Goal: Task Accomplishment & Management: Manage account settings

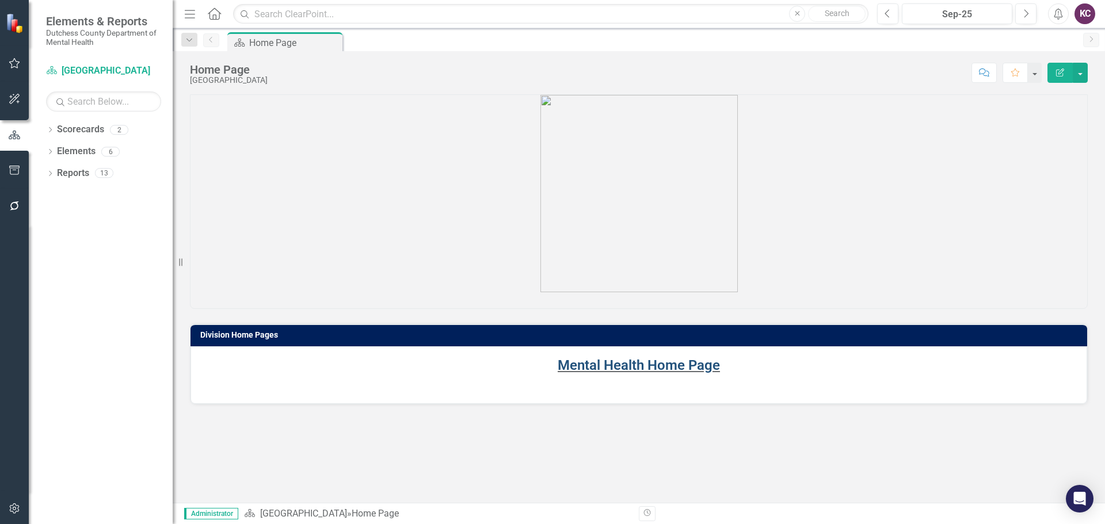
click at [656, 365] on link "Mental Health Home Page" at bounding box center [639, 365] width 162 height 16
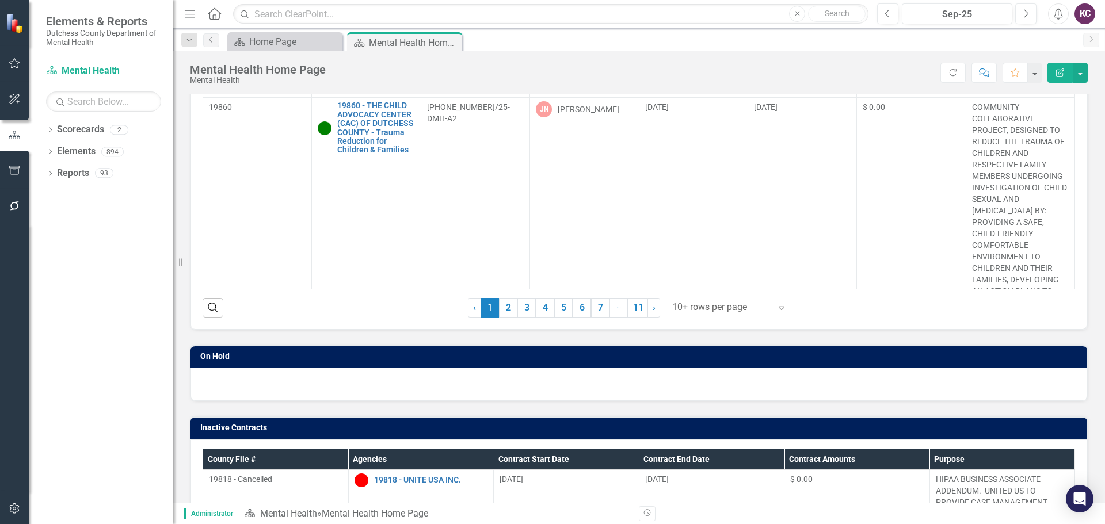
scroll to position [288, 0]
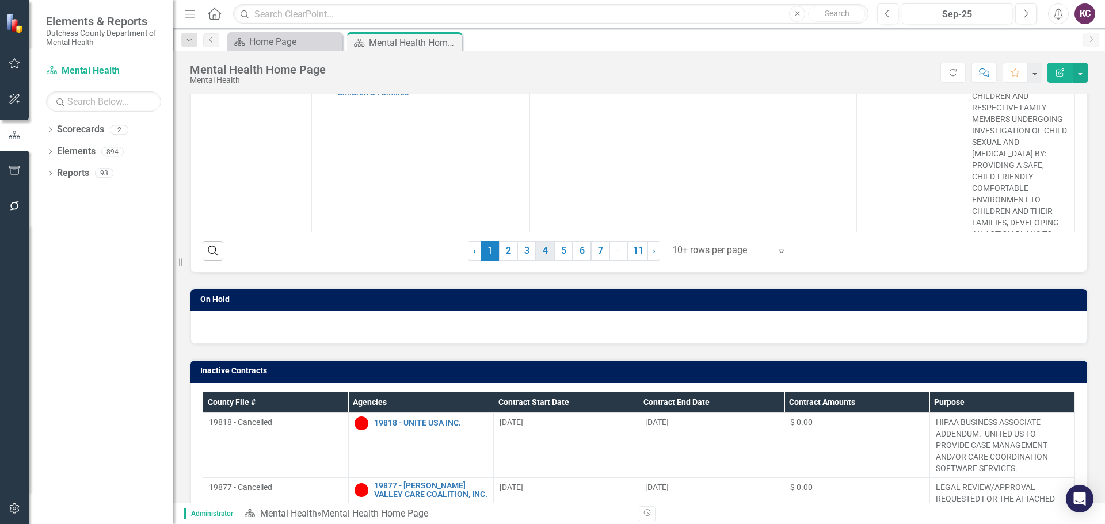
click at [536, 250] on link "4" at bounding box center [545, 251] width 18 height 20
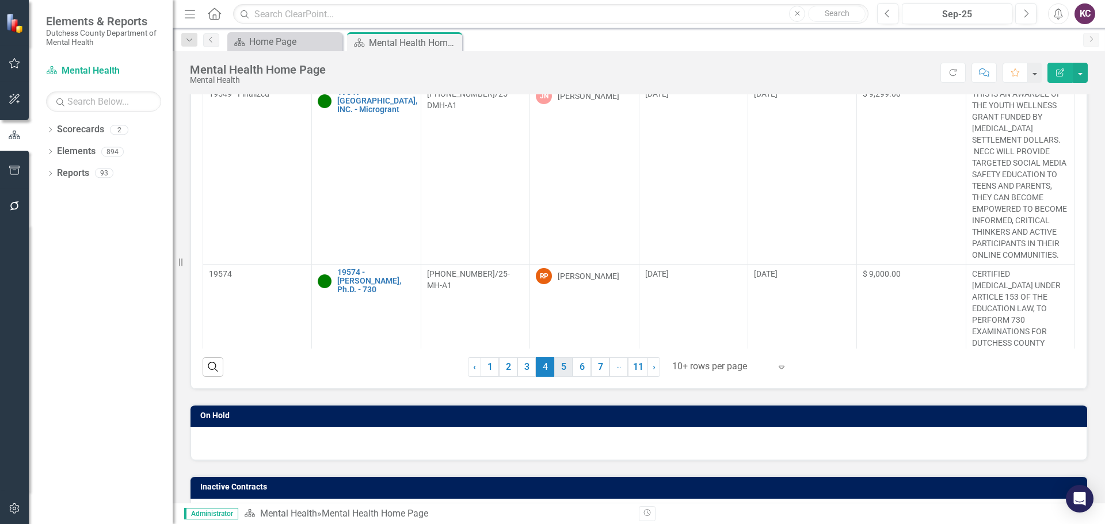
scroll to position [173, 0]
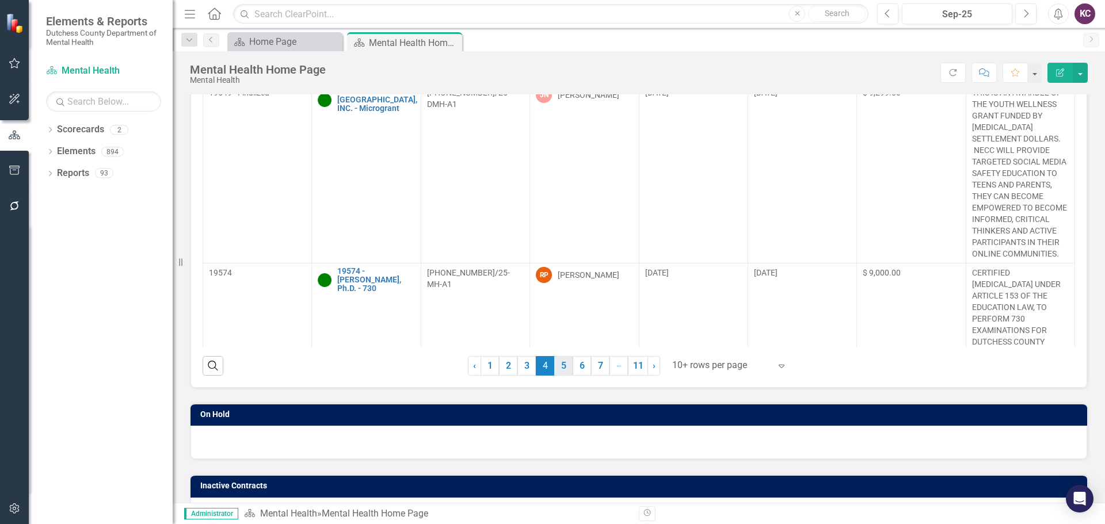
click at [558, 375] on link "5" at bounding box center [563, 366] width 18 height 20
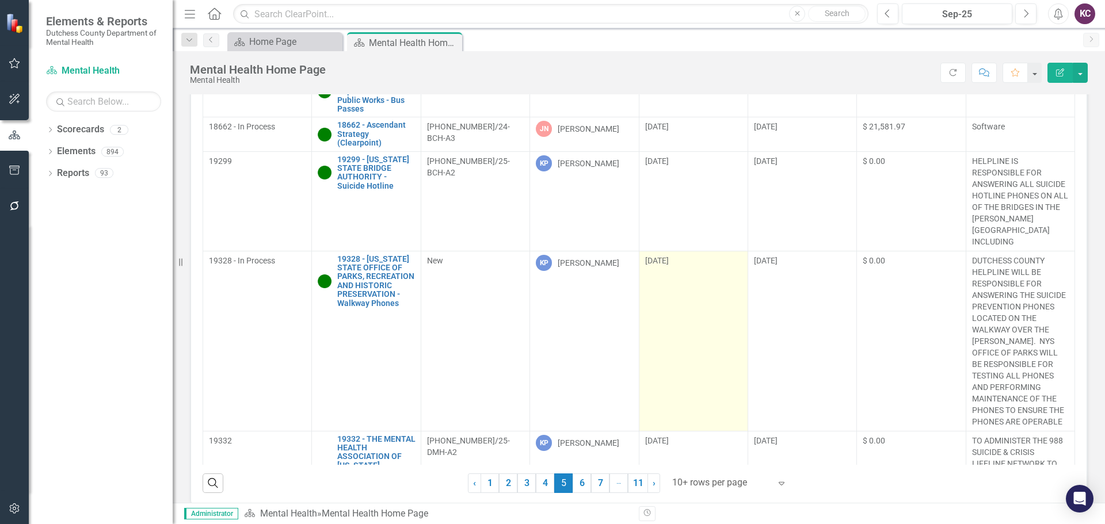
scroll to position [403, 0]
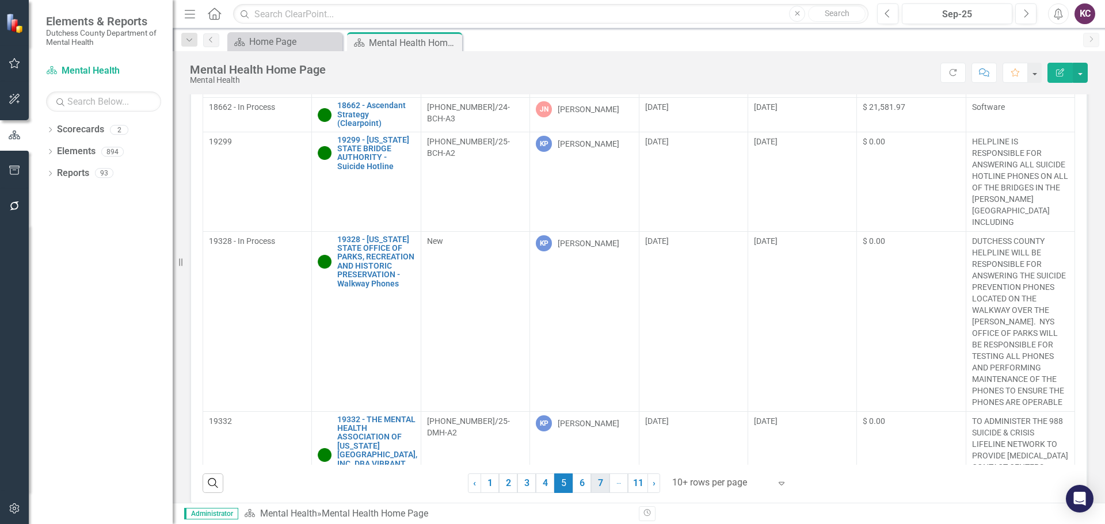
click at [574, 487] on link "6" at bounding box center [582, 484] width 18 height 20
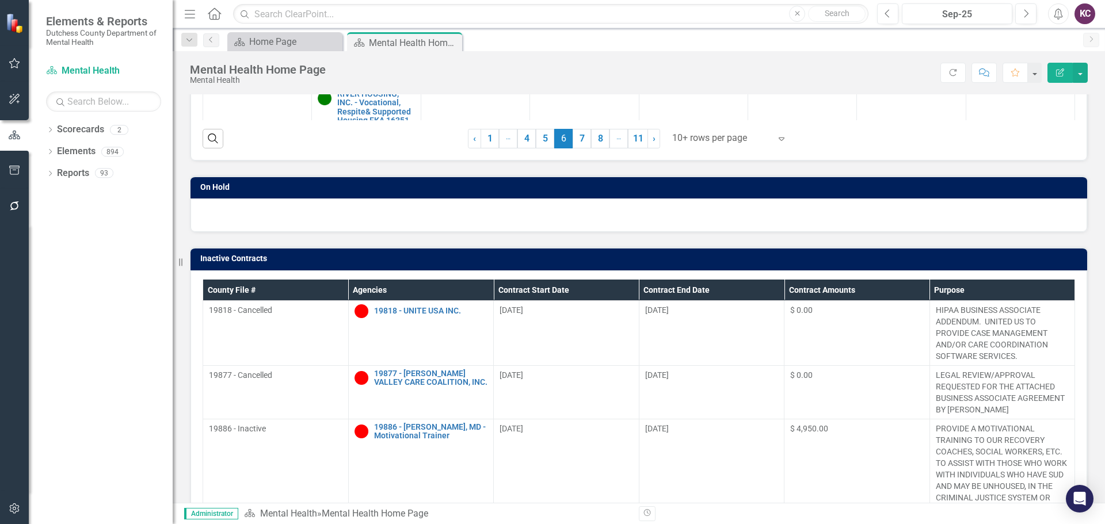
scroll to position [230, 0]
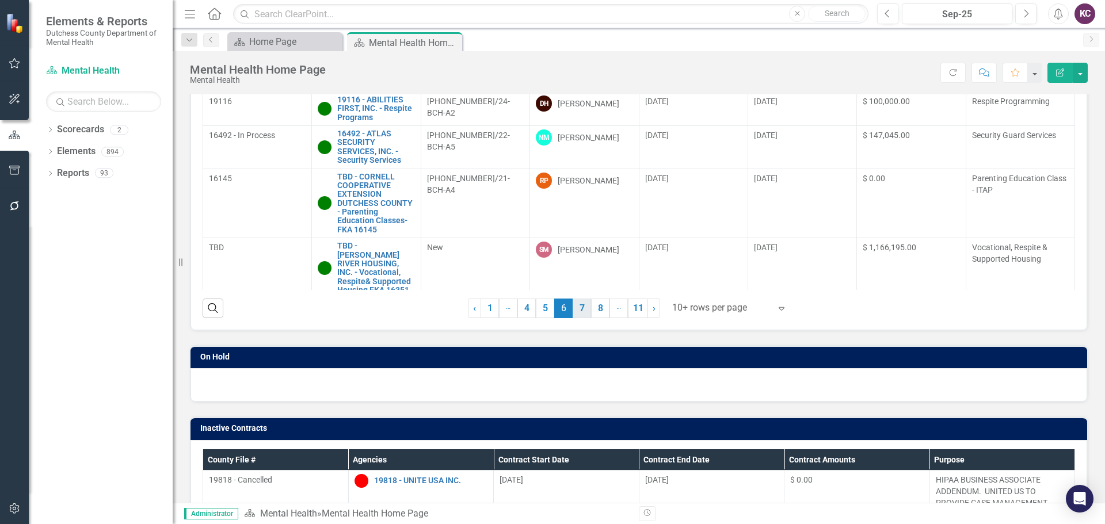
click at [580, 307] on link "7" at bounding box center [582, 309] width 18 height 20
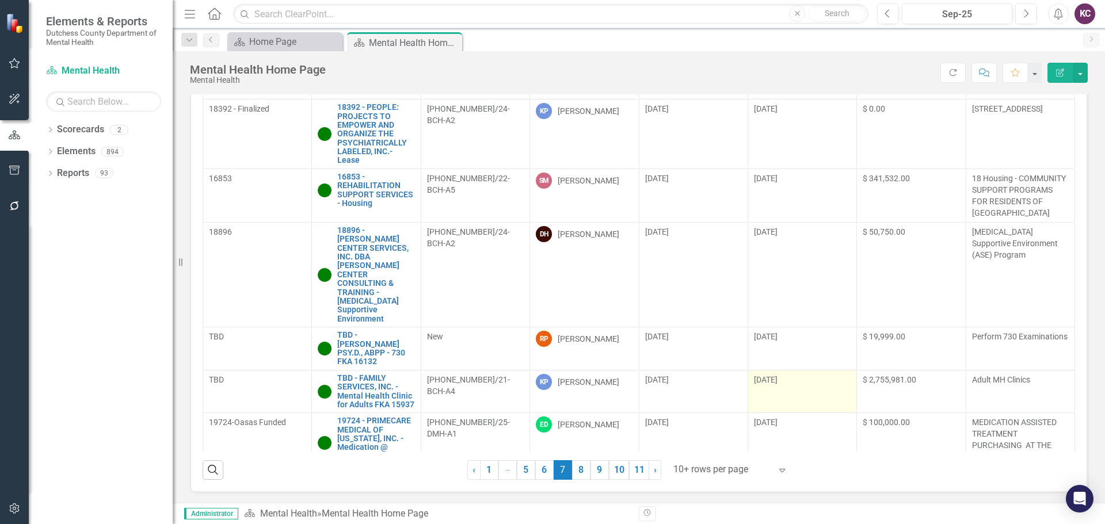
scroll to position [173, 0]
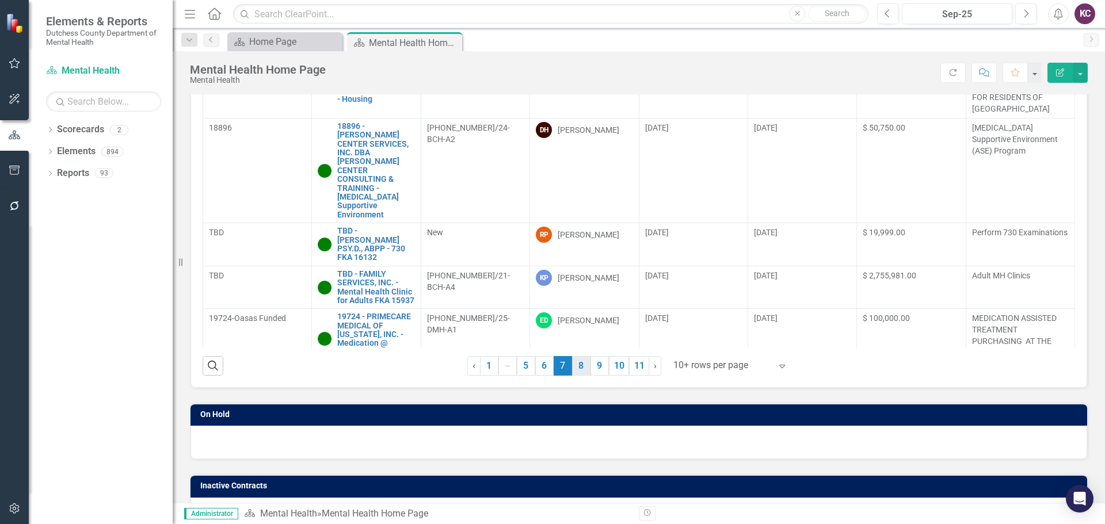
click at [572, 359] on link "8" at bounding box center [581, 366] width 18 height 20
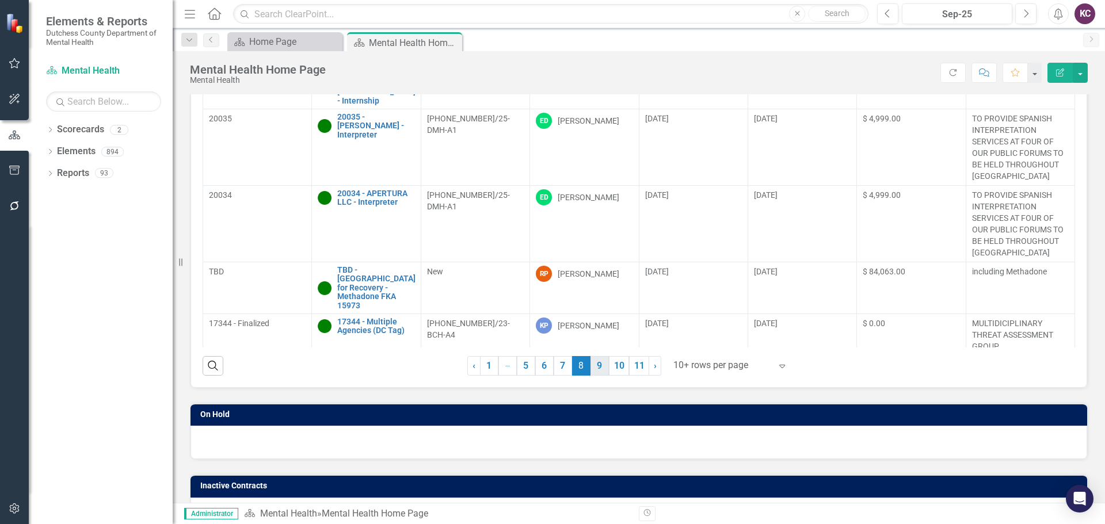
click at [592, 367] on link "9" at bounding box center [599, 366] width 18 height 20
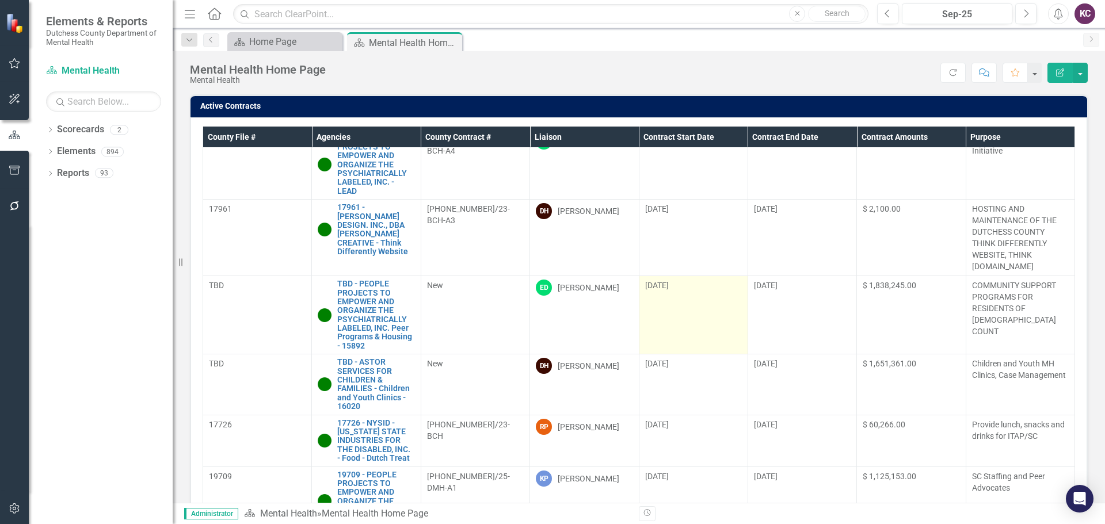
scroll to position [0, 0]
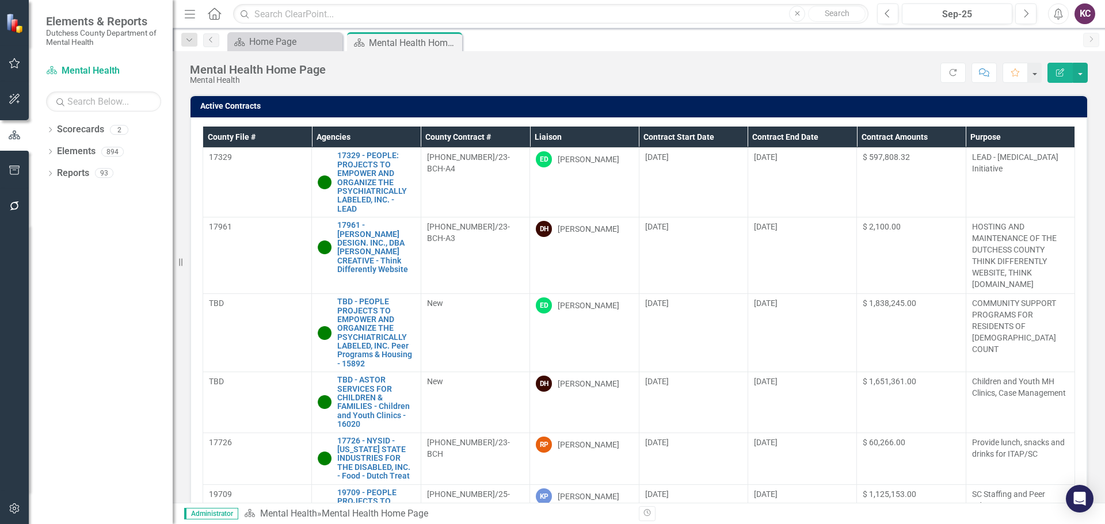
click at [577, 65] on div "Score: N/A Sep-25 Completed Refresh Comment Favorite Edit Report" at bounding box center [709, 73] width 756 height 20
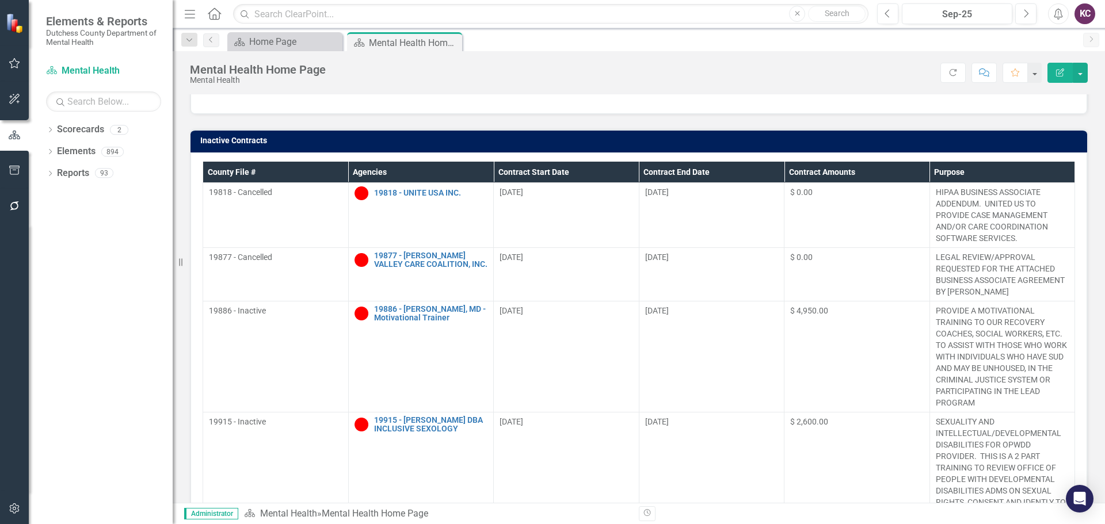
scroll to position [230, 0]
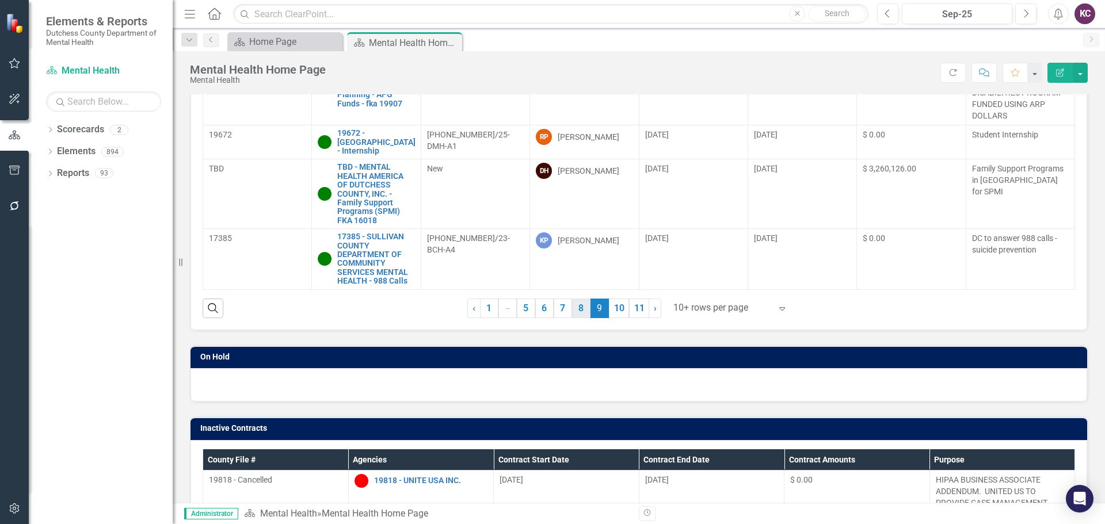
click at [578, 306] on link "8" at bounding box center [581, 309] width 18 height 20
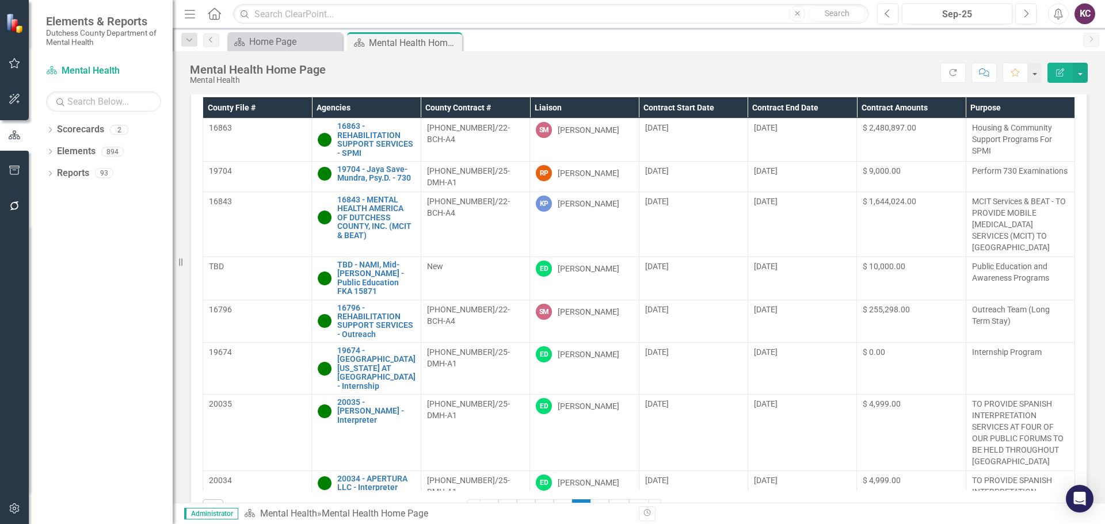
scroll to position [28, 0]
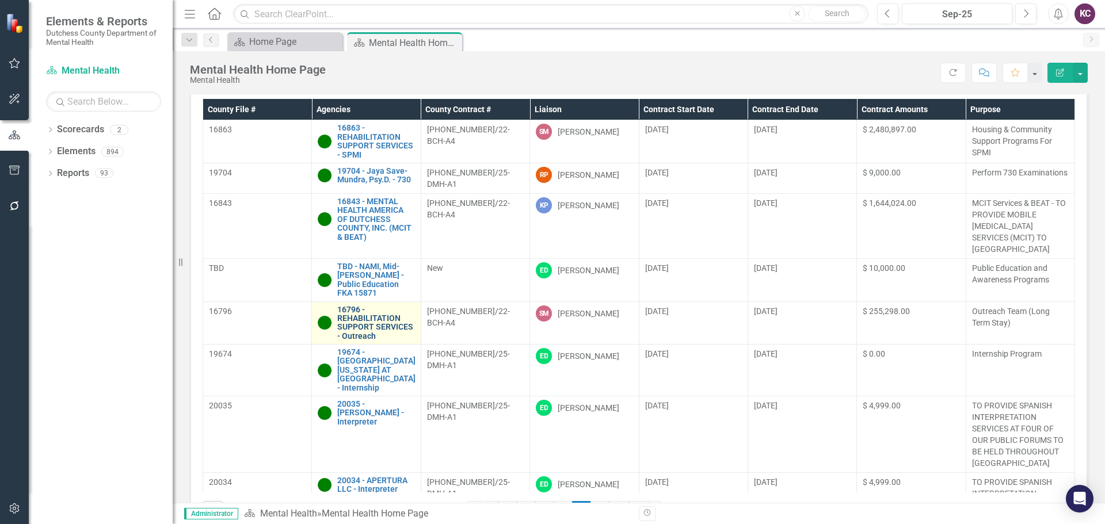
click at [375, 325] on link "16796 - REHABILITATION SUPPORT SERVICES - Outreach" at bounding box center [375, 324] width 77 height 36
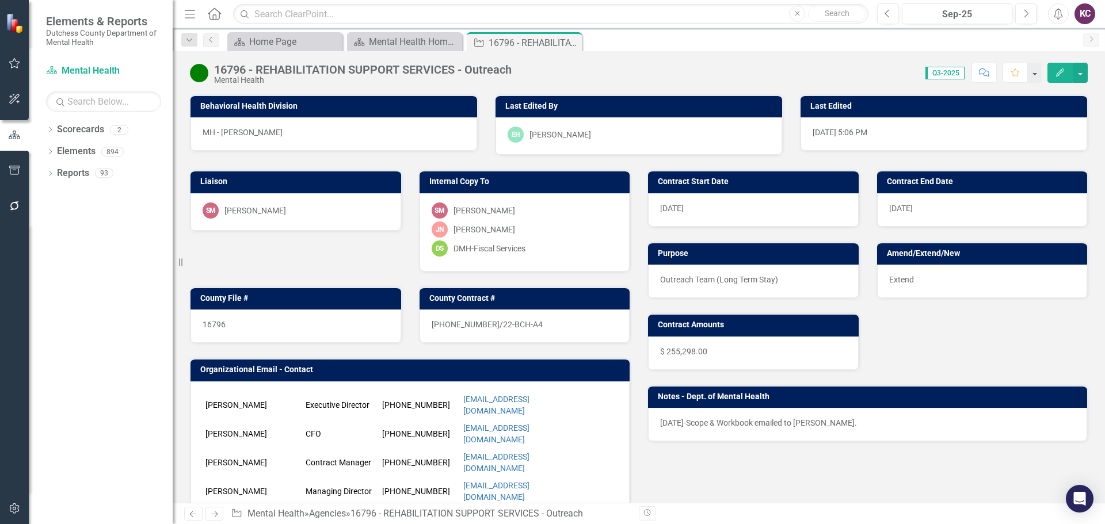
scroll to position [771, 0]
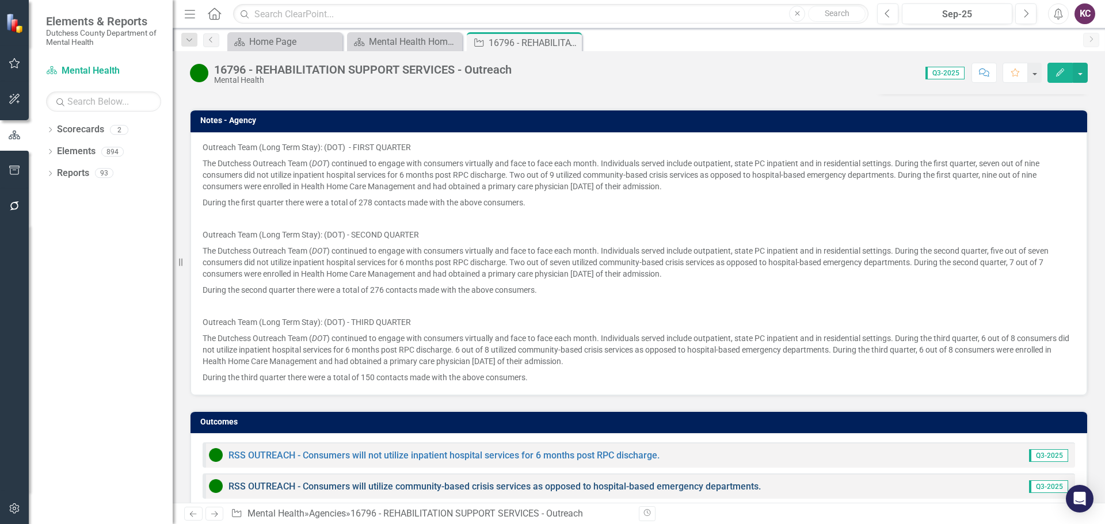
click at [360, 481] on link "RSS OUTREACH - Consumers will utilize community-based crisis services as oppose…" at bounding box center [494, 486] width 532 height 11
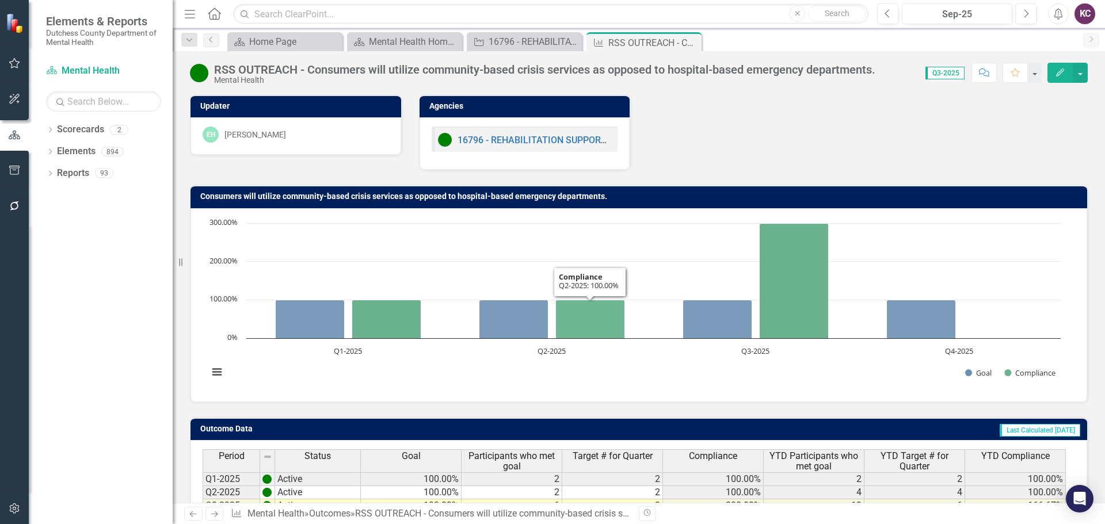
scroll to position [91, 0]
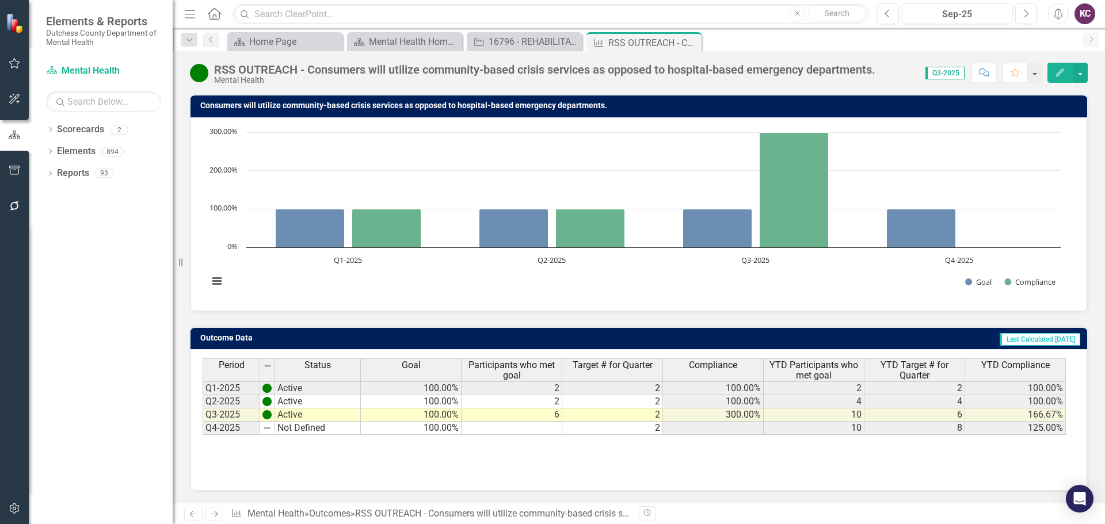
drag, startPoint x: 691, startPoint y: 42, endPoint x: 615, endPoint y: 42, distance: 75.4
click at [0, 0] on icon "Close" at bounding box center [0, 0] width 0 height 0
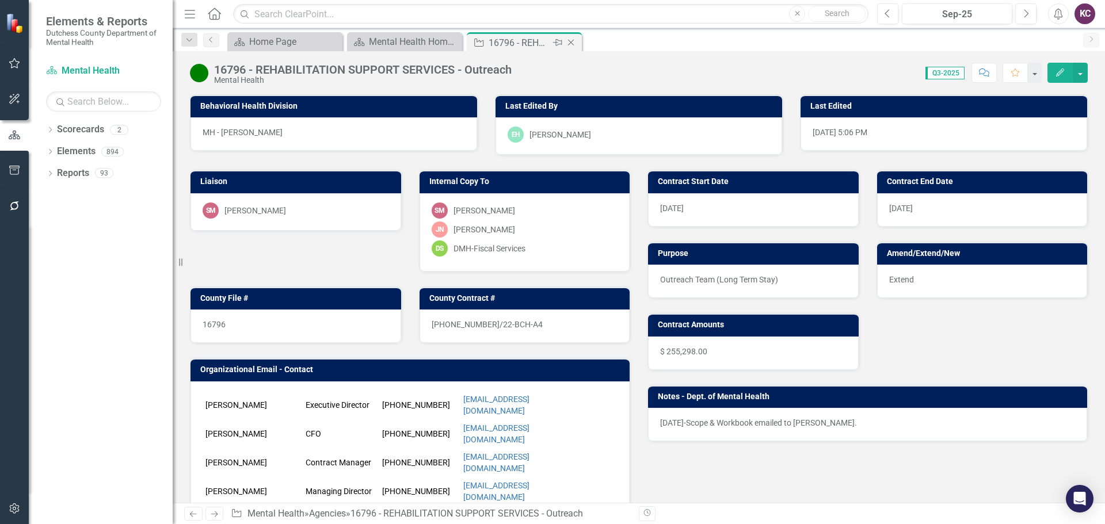
click at [571, 43] on icon "Close" at bounding box center [571, 42] width 12 height 9
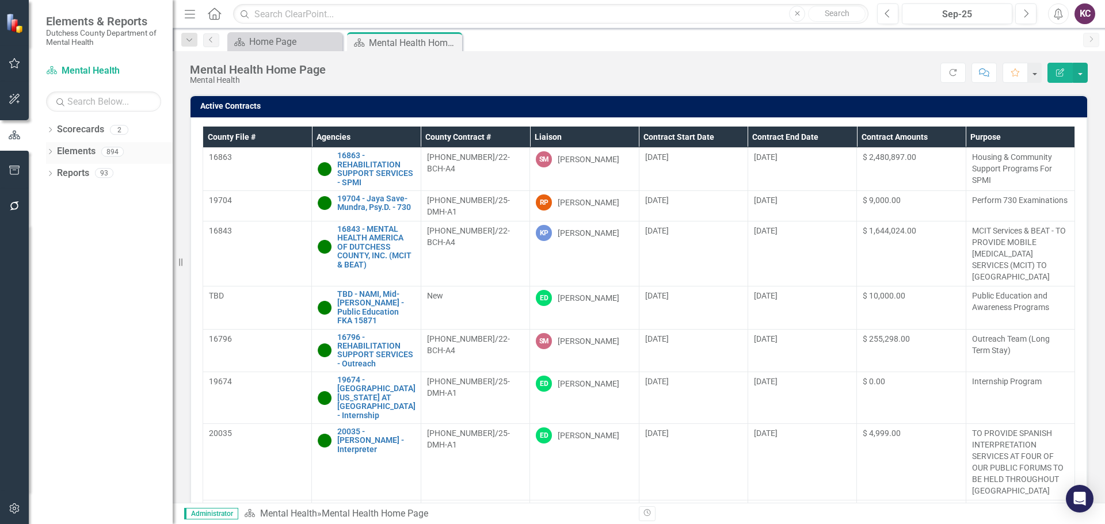
click at [77, 148] on link "Elements" at bounding box center [76, 151] width 39 height 13
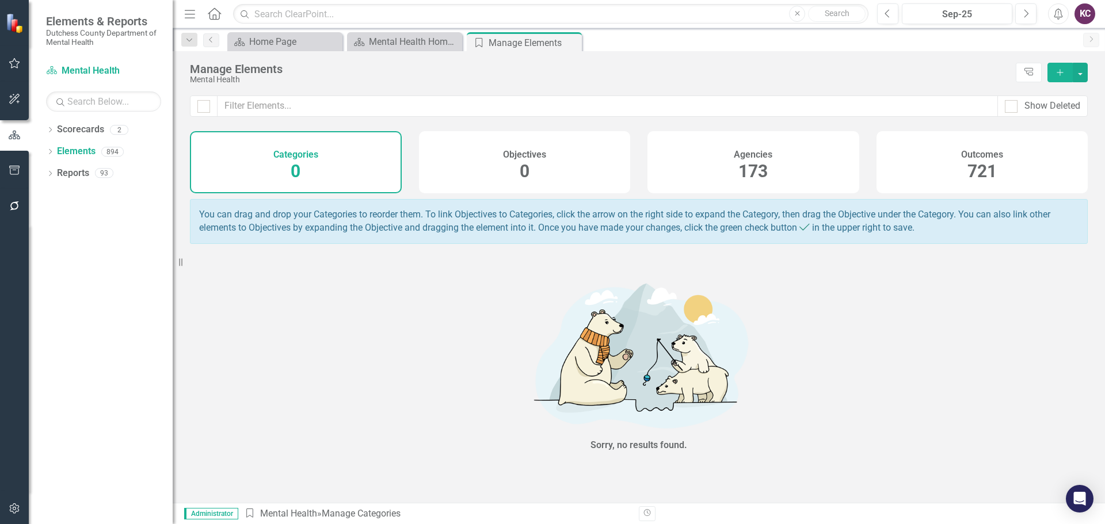
click at [684, 154] on div "Agencies 173" at bounding box center [753, 162] width 212 height 62
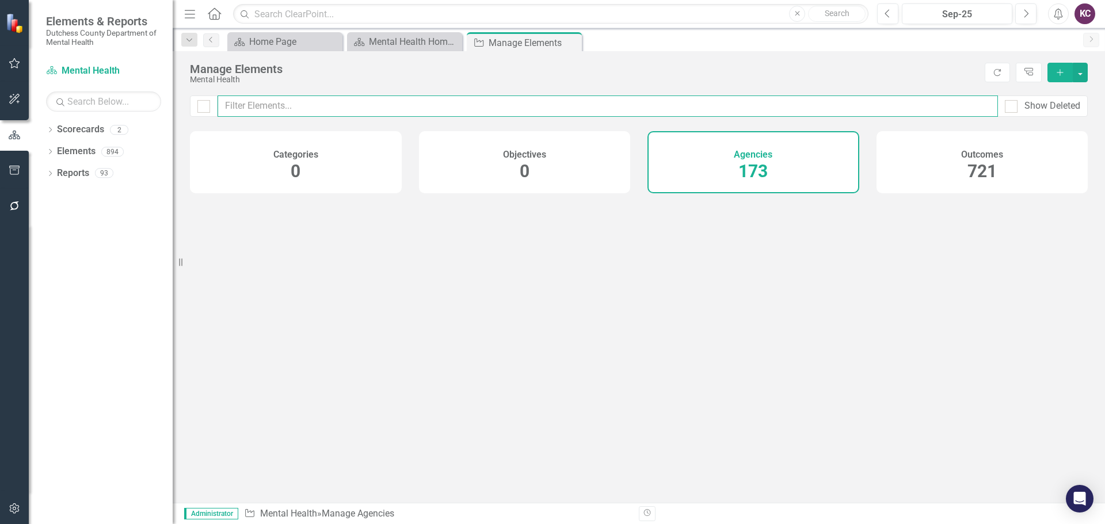
click at [351, 105] on input "text" at bounding box center [608, 106] width 780 height 21
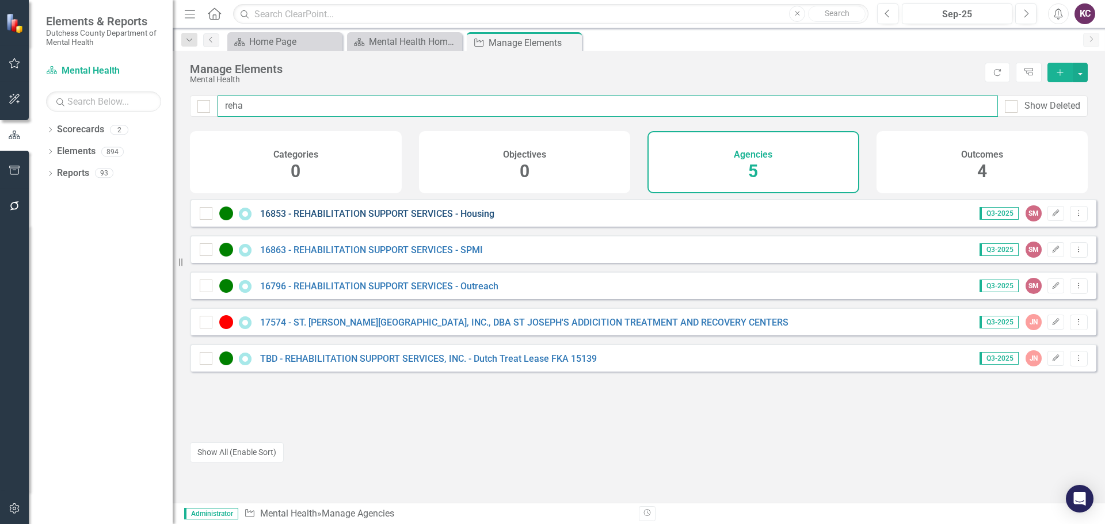
type input "reha"
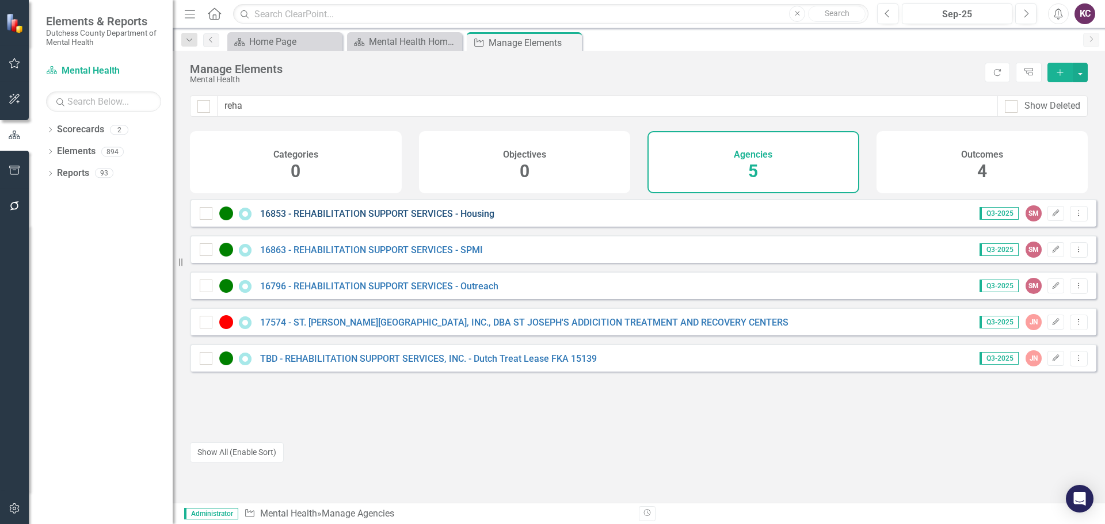
click at [429, 219] on link "16853 - REHABILITATION SUPPORT SERVICES - Housing" at bounding box center [377, 213] width 234 height 11
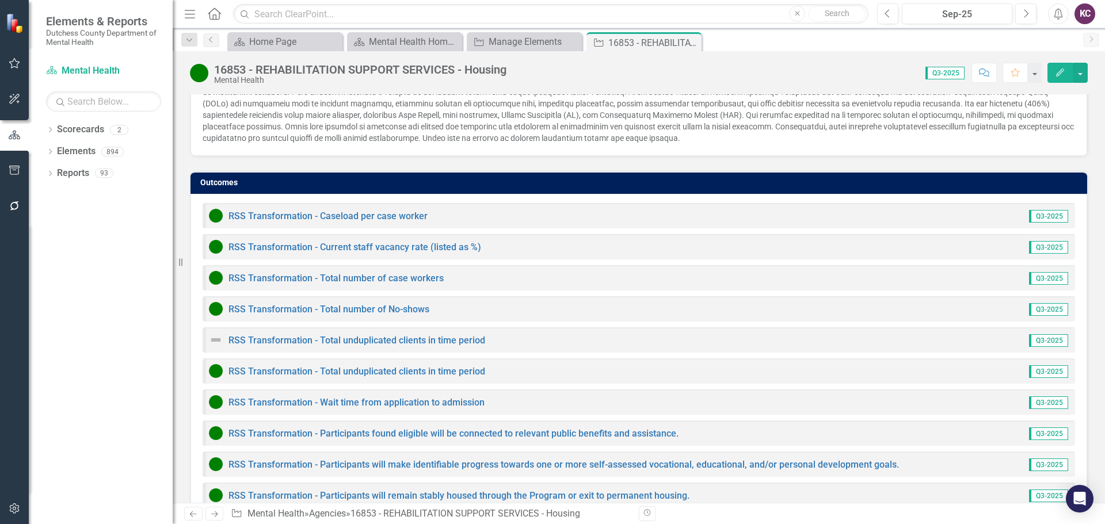
scroll to position [1043, 0]
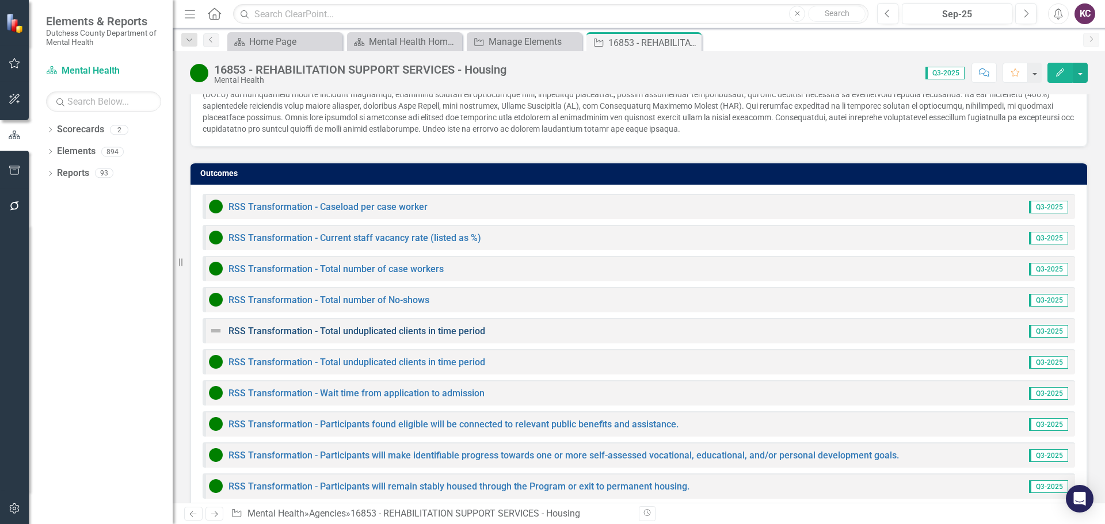
click at [363, 326] on link "RSS Transformation - Total unduplicated clients in time period" at bounding box center [356, 331] width 257 height 11
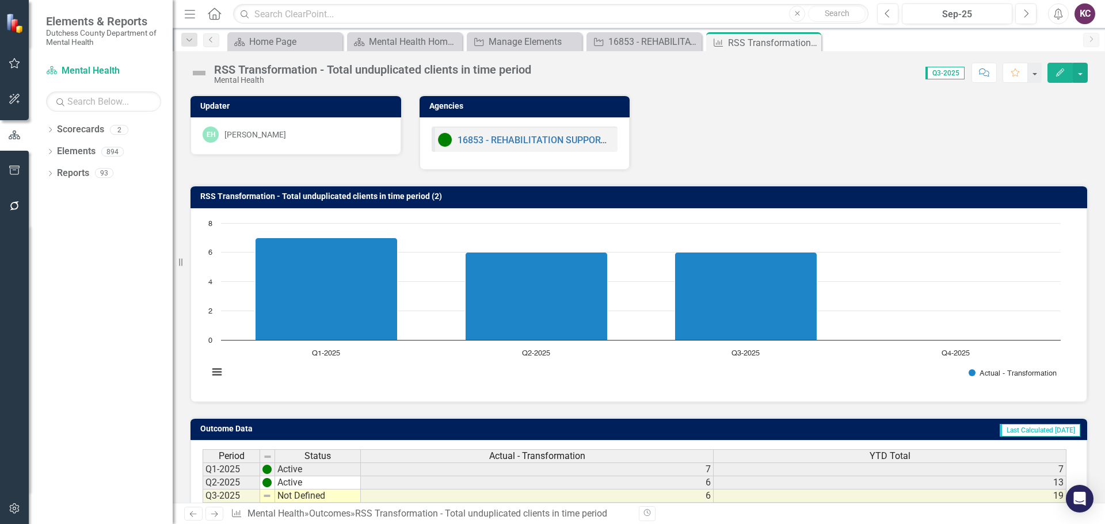
scroll to position [91, 0]
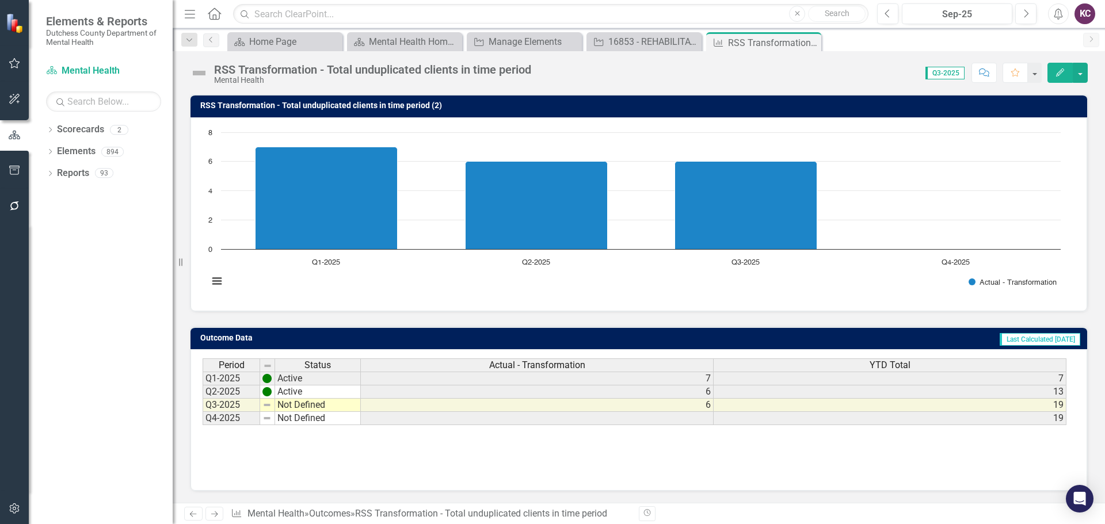
click at [295, 406] on td "Not Defined" at bounding box center [318, 405] width 86 height 13
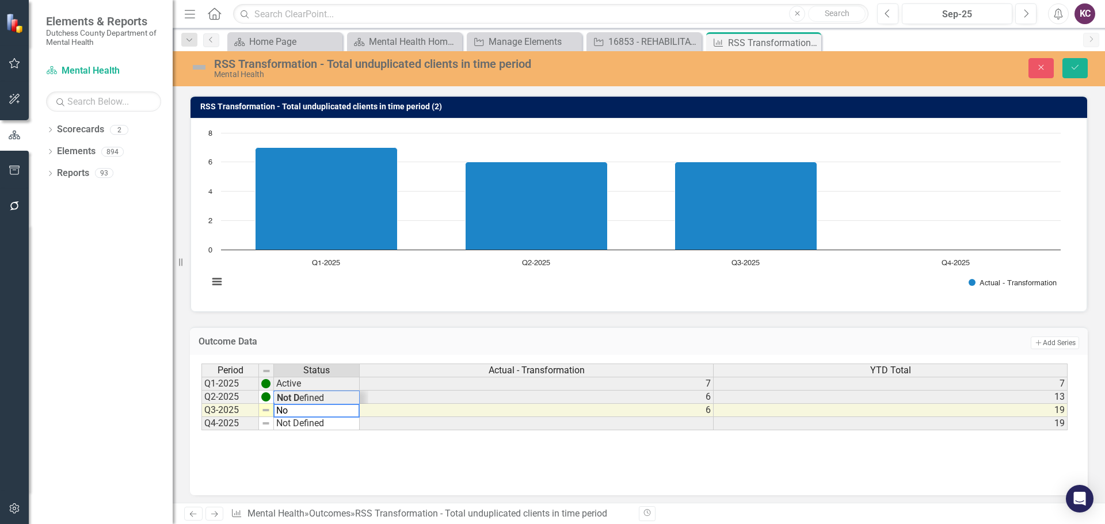
type textarea "N"
type textarea "Active"
click at [1079, 70] on icon "Save" at bounding box center [1075, 67] width 10 height 8
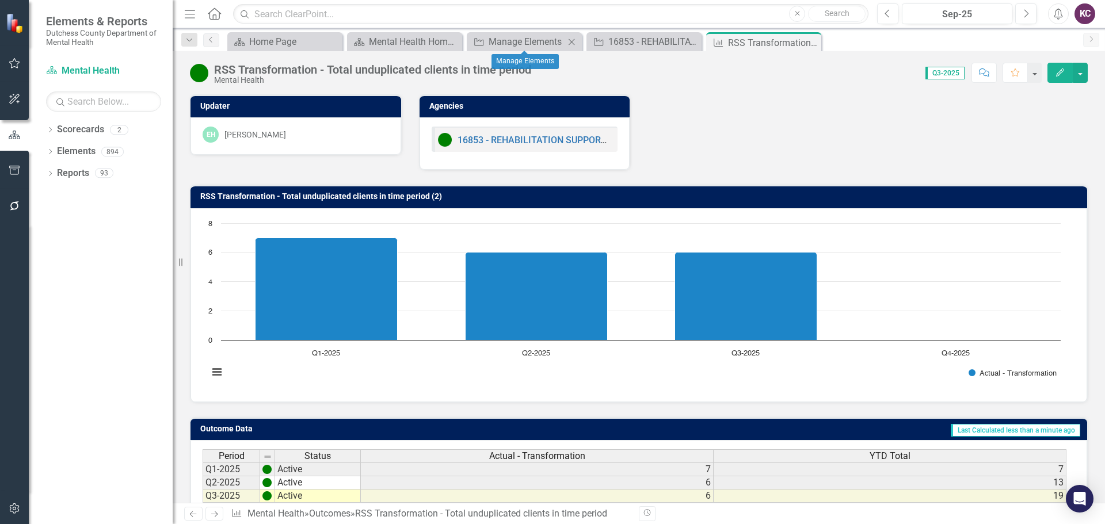
click at [528, 34] on div "Agency Manage Elements Close" at bounding box center [524, 41] width 115 height 19
click at [524, 39] on div "Manage Elements" at bounding box center [527, 42] width 76 height 14
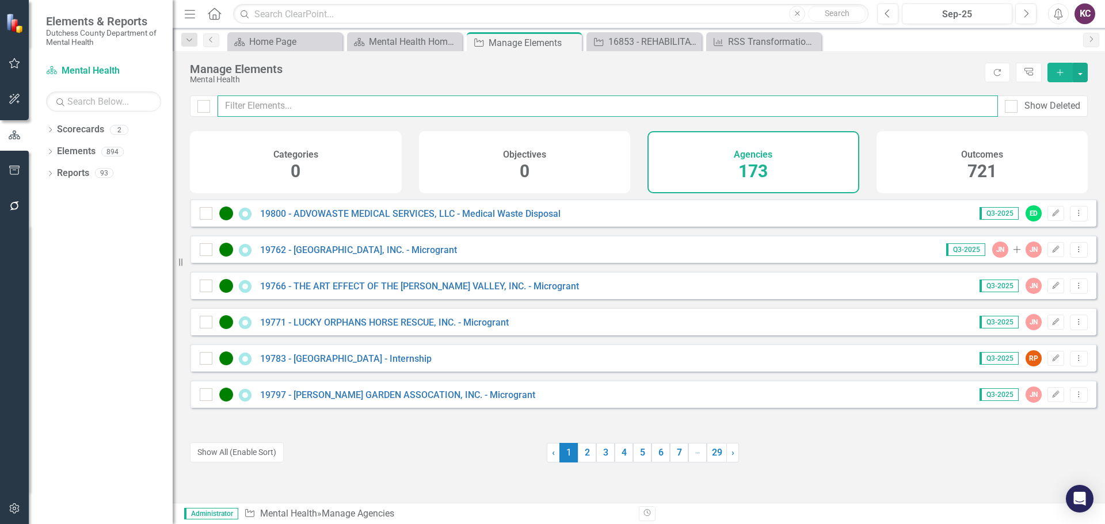
click at [338, 107] on input "text" at bounding box center [608, 106] width 780 height 21
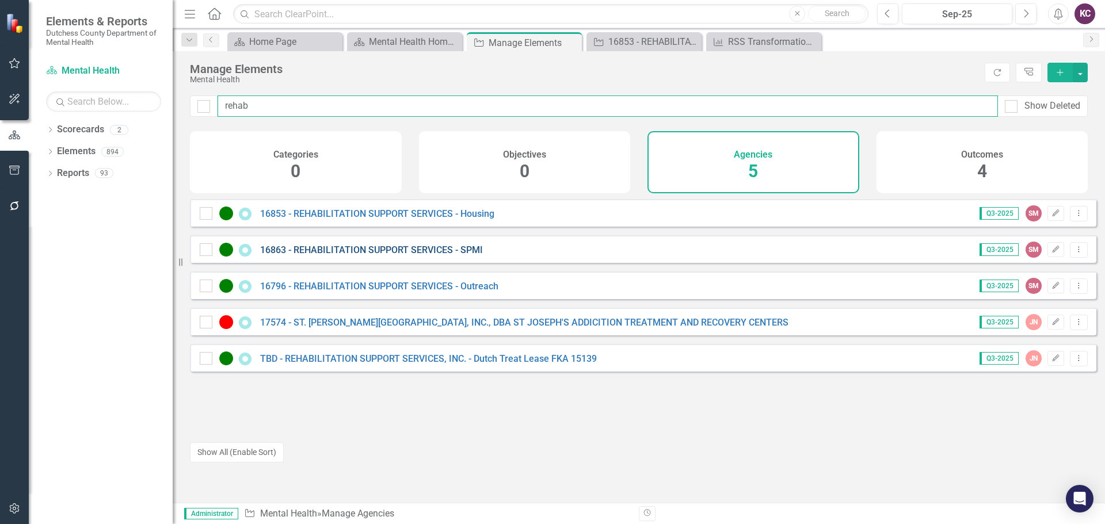
type input "rehab"
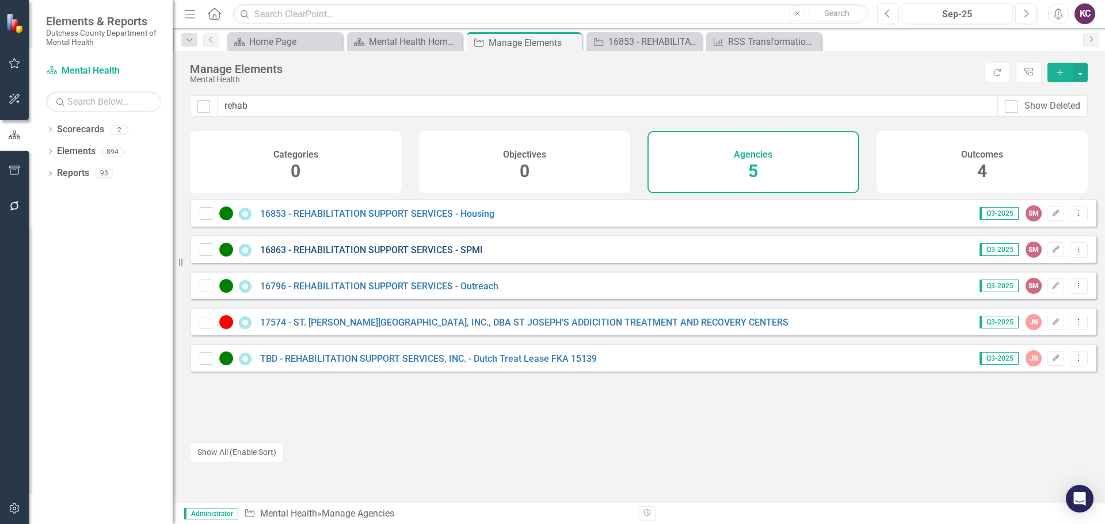
click at [397, 255] on link "16863 - REHABILITATION SUPPORT SERVICES - SPMI" at bounding box center [371, 250] width 223 height 11
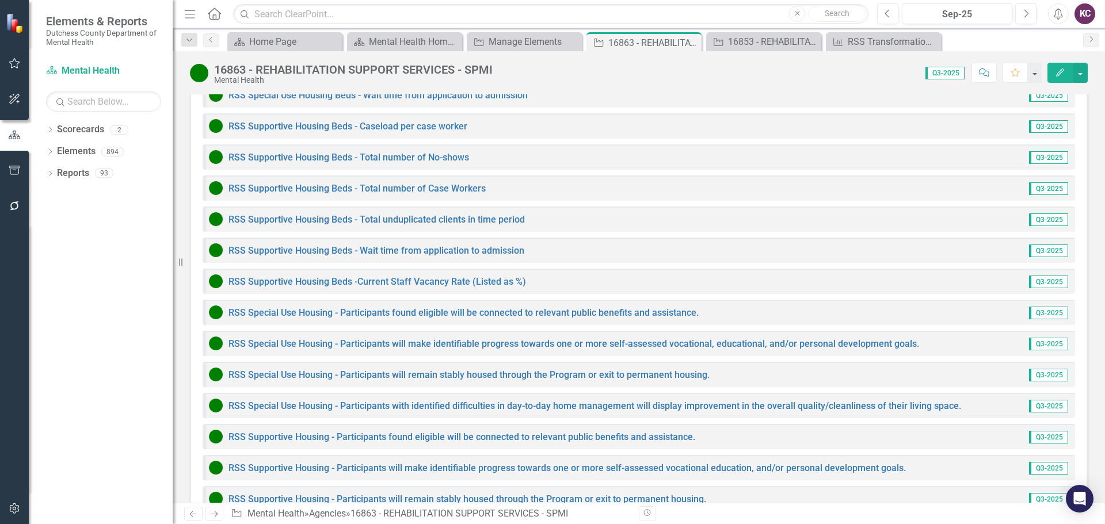
scroll to position [1631, 0]
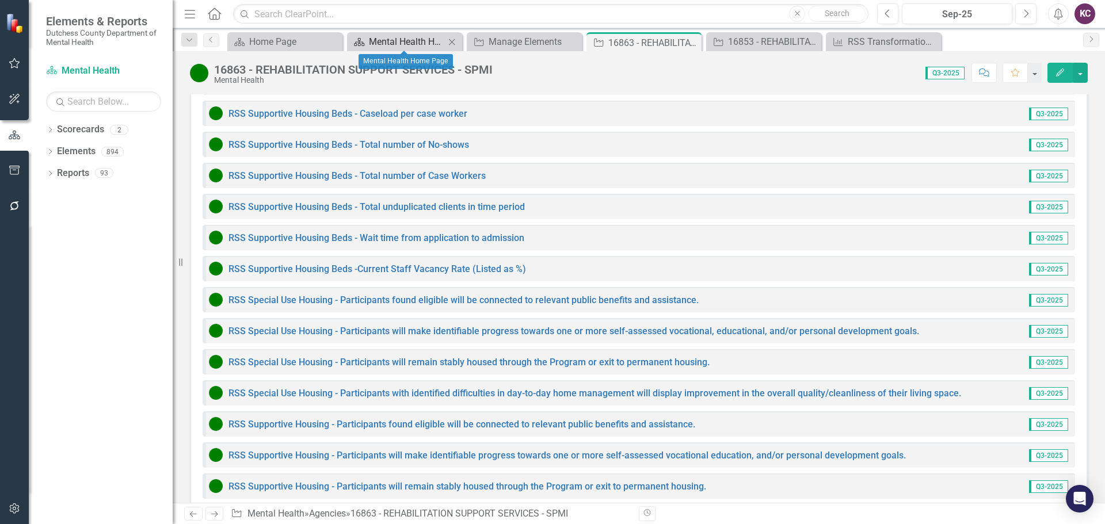
click at [390, 44] on div "Mental Health Home Page" at bounding box center [407, 42] width 76 height 14
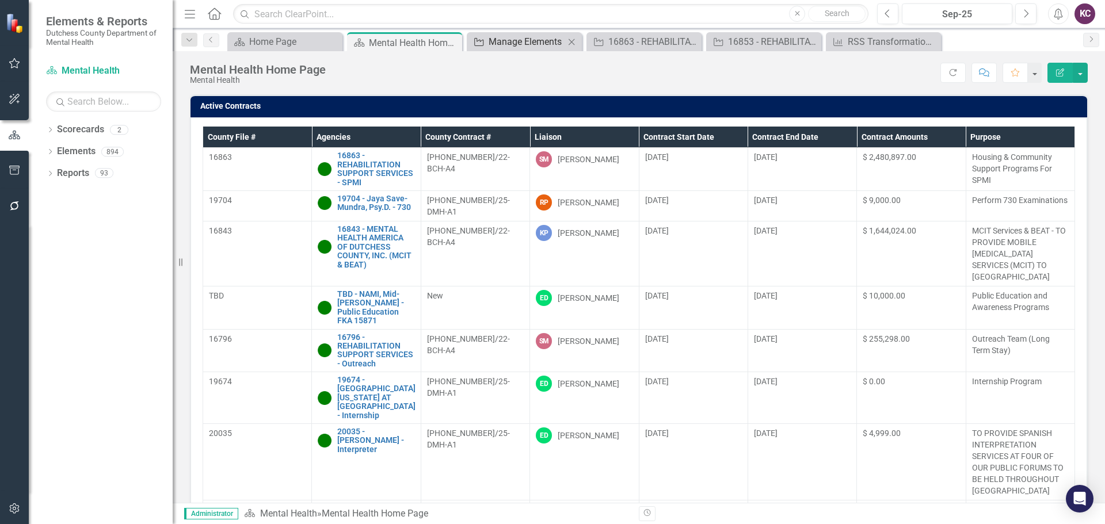
click at [495, 39] on div "Manage Elements" at bounding box center [527, 42] width 76 height 14
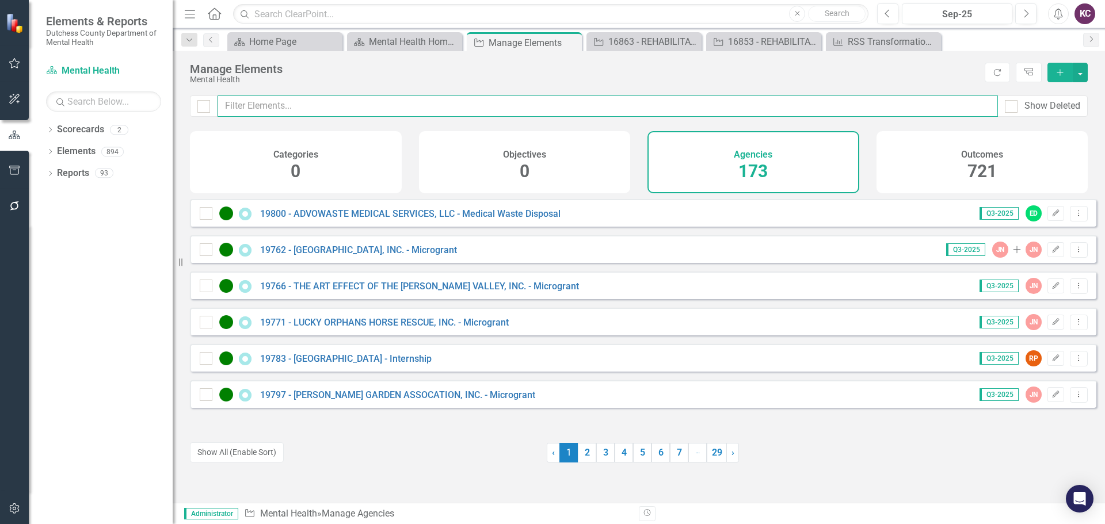
click at [373, 101] on input "text" at bounding box center [608, 106] width 780 height 21
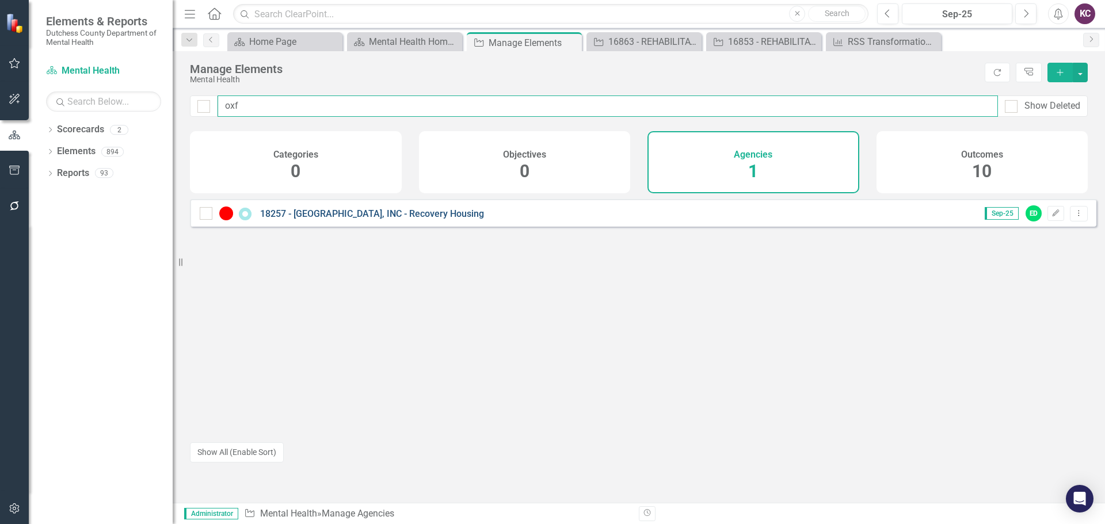
type input "oxf"
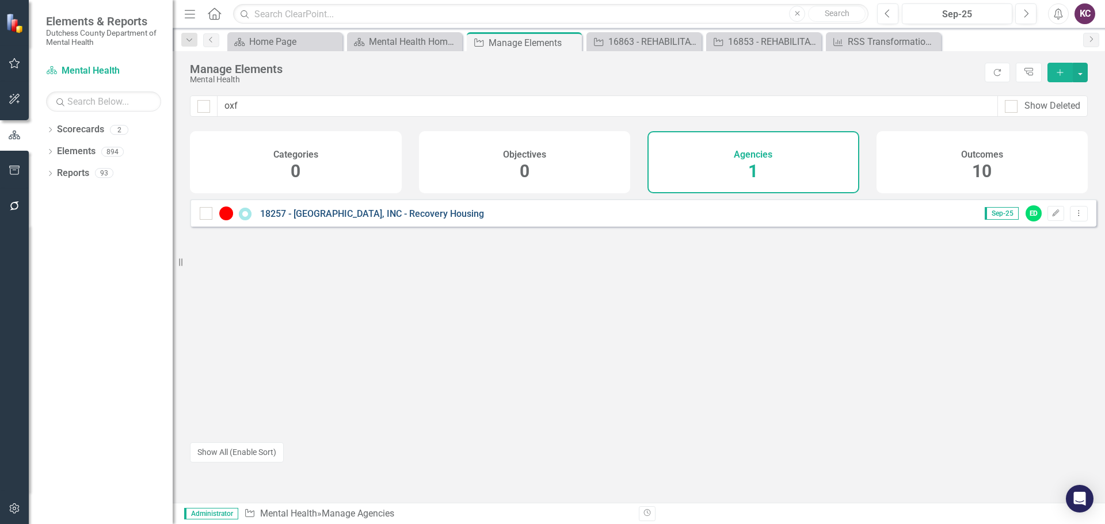
click at [353, 219] on link "18257 - [GEOGRAPHIC_DATA], INC - Recovery Housing" at bounding box center [372, 213] width 224 height 11
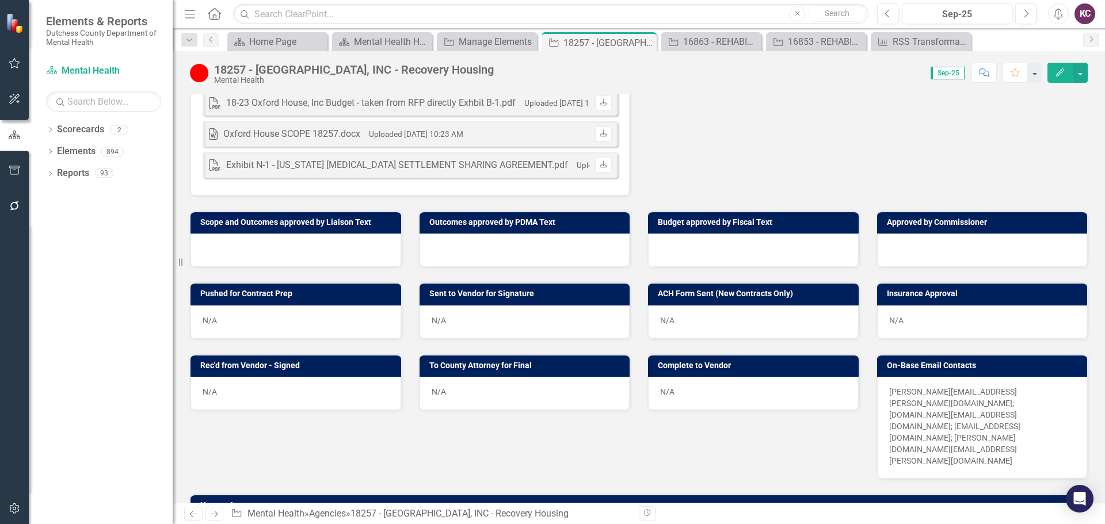
scroll to position [537, 0]
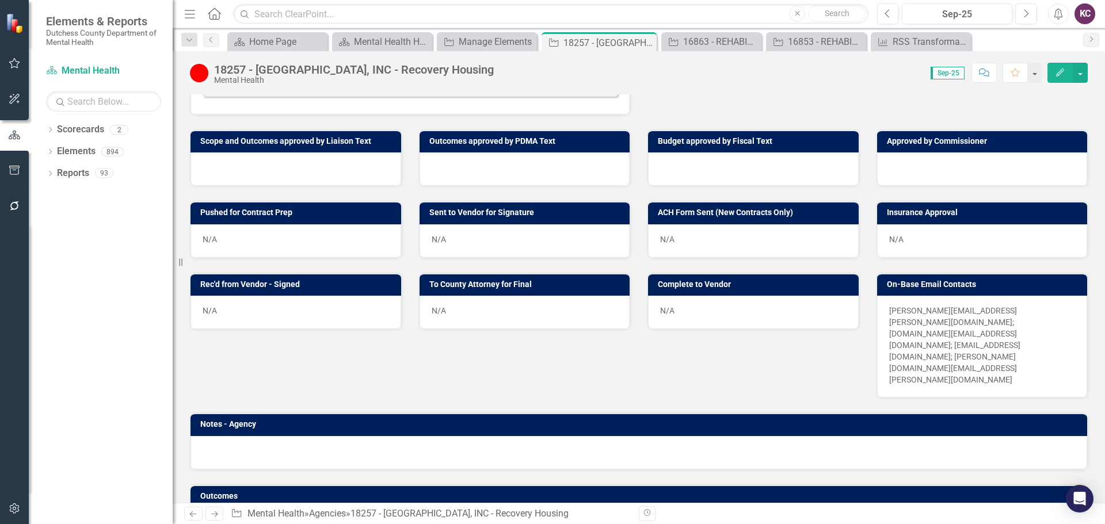
click at [333, 524] on link "OXFORD HOUSE - Revised Outcomes" at bounding box center [303, 529] width 151 height 11
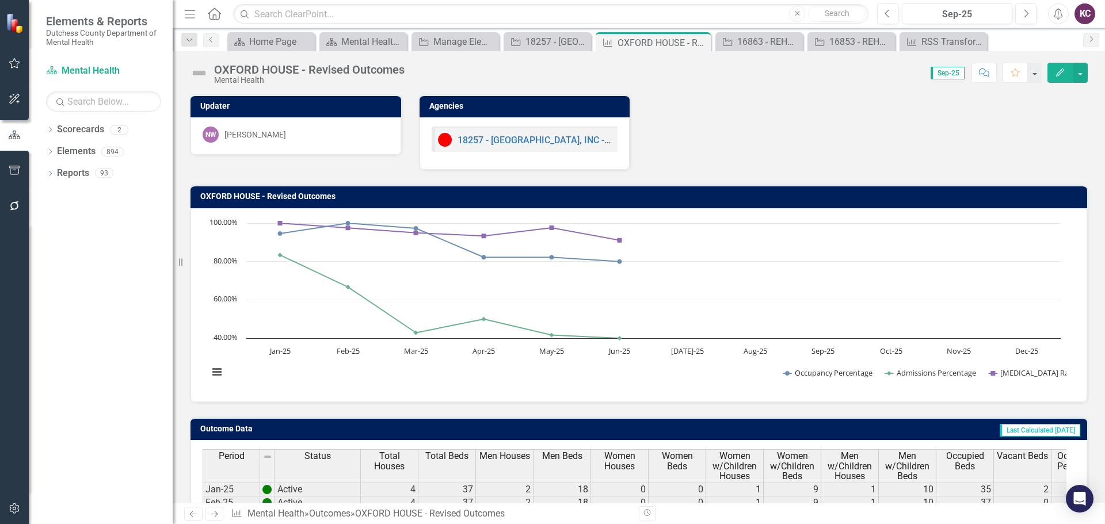
click at [776, 87] on div "OXFORD HOUSE - Revised Outcomes Mental Health Score: 0.00 Sep-25 Completed Comm…" at bounding box center [639, 277] width 932 height 452
click at [991, 154] on div "Updater NW [PERSON_NAME] Agencies 18257 - [GEOGRAPHIC_DATA], INC - Recovery Hou…" at bounding box center [638, 125] width 915 height 90
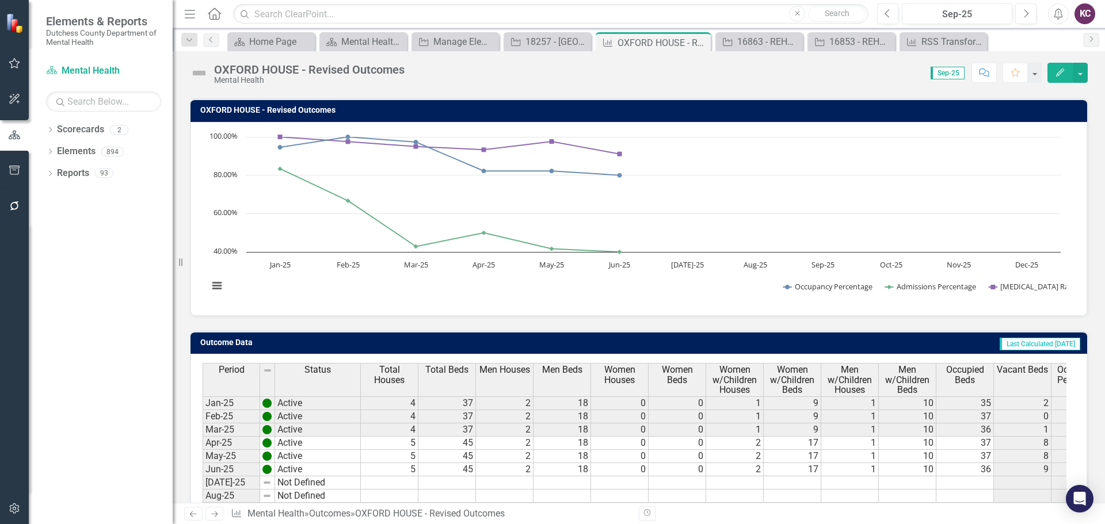
scroll to position [78, 0]
